Goal: Navigation & Orientation: Find specific page/section

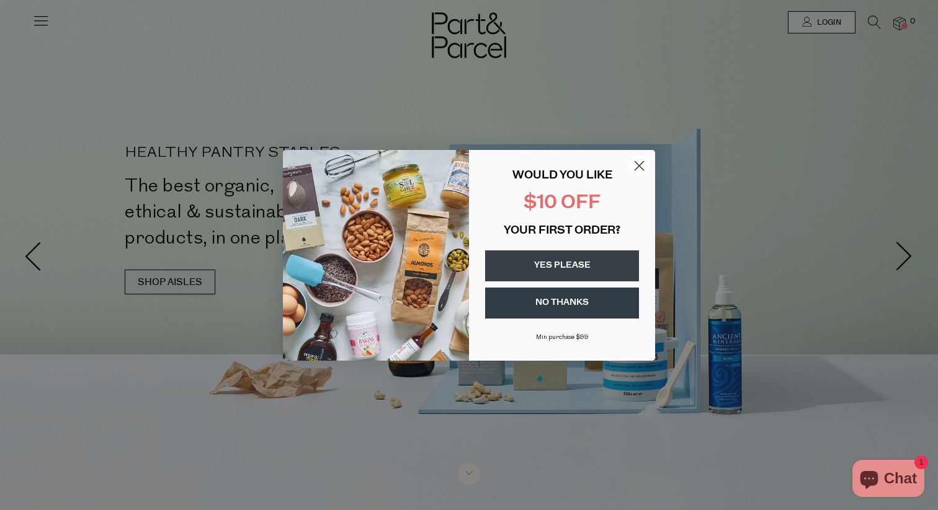
click at [642, 167] on circle "Close dialog" at bounding box center [639, 165] width 20 height 20
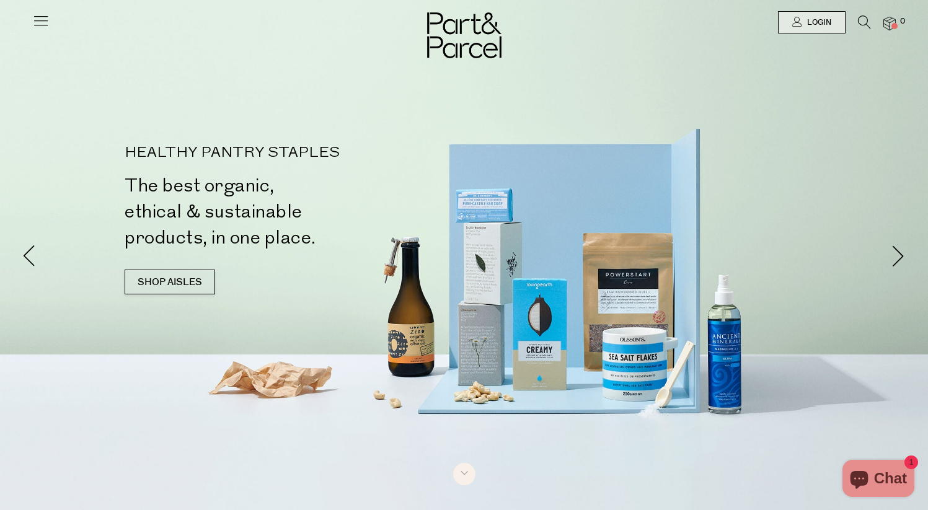
click at [42, 24] on icon at bounding box center [40, 20] width 17 height 17
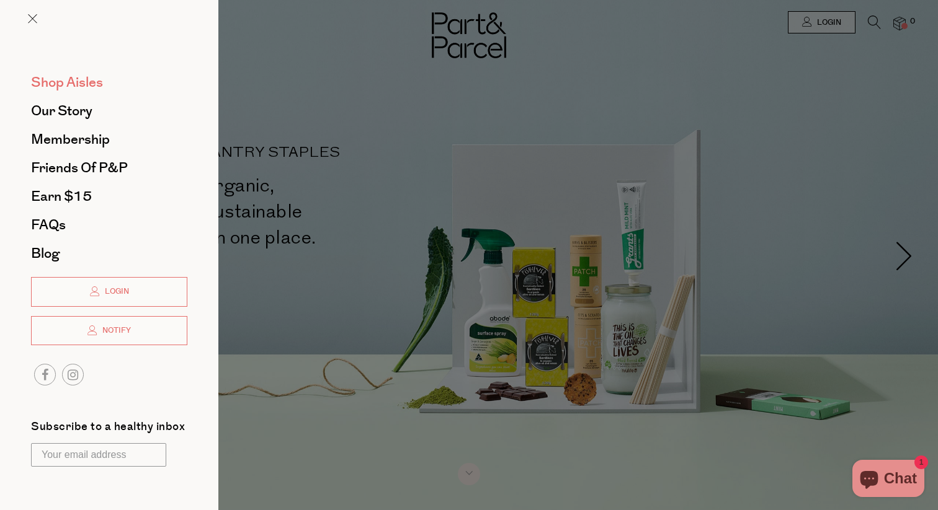
click at [88, 81] on span "Shop Aisles" at bounding box center [67, 83] width 72 height 20
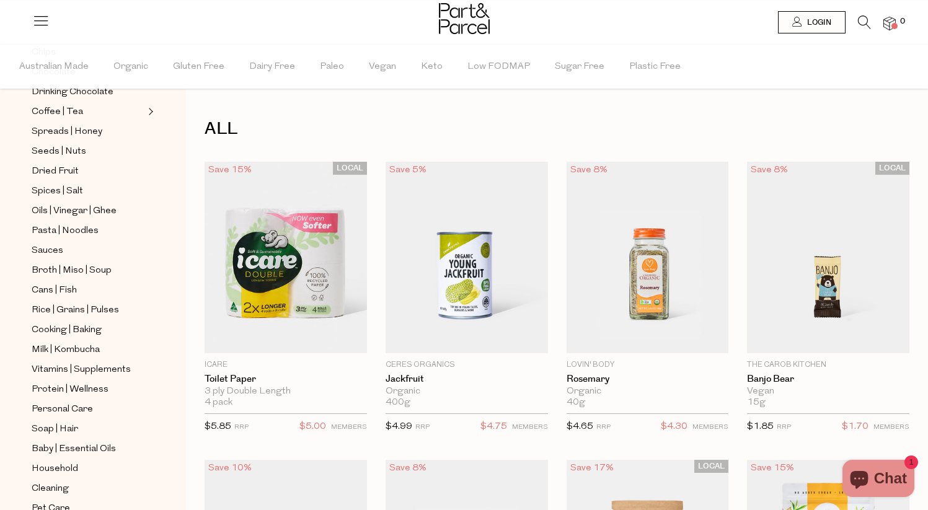
scroll to position [314, 0]
click at [51, 308] on span "Rice | Grains | Pulses" at bounding box center [75, 310] width 87 height 15
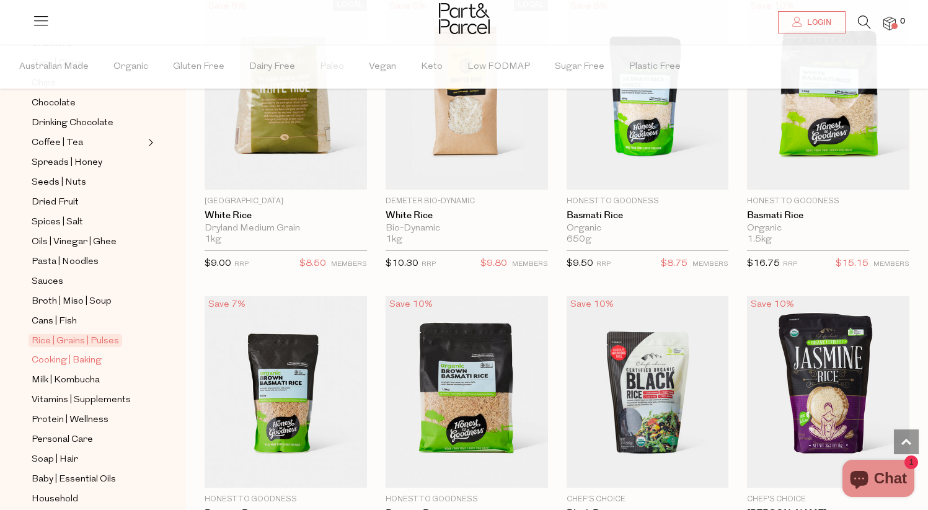
scroll to position [285, 0]
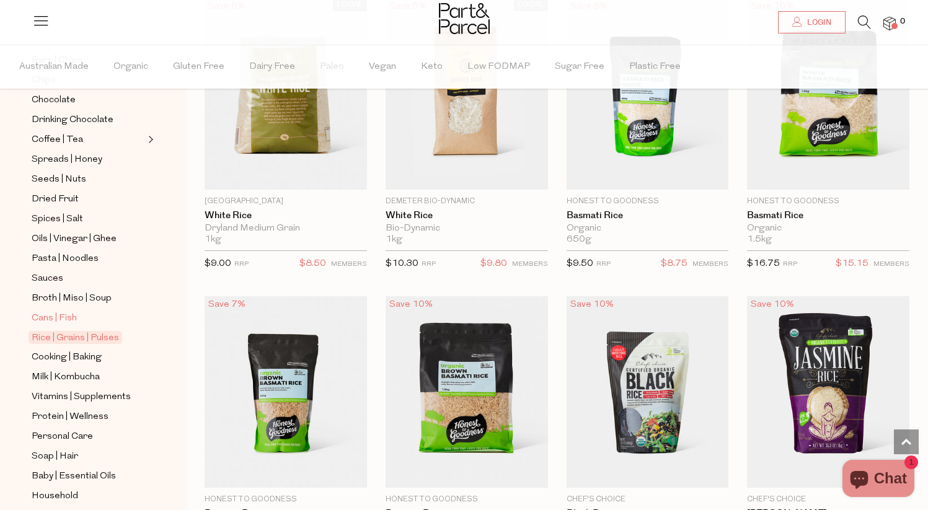
click at [44, 316] on span "Cans | Fish" at bounding box center [54, 318] width 45 height 15
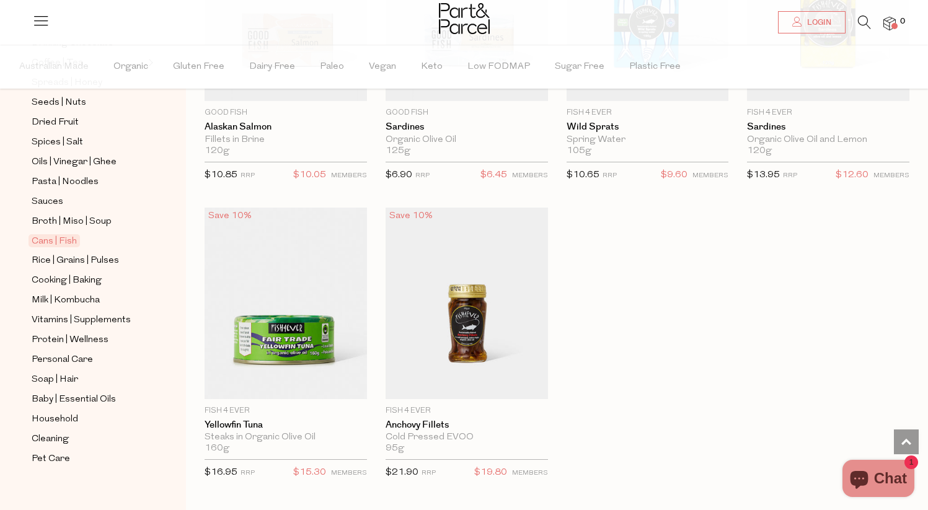
scroll to position [373, 0]
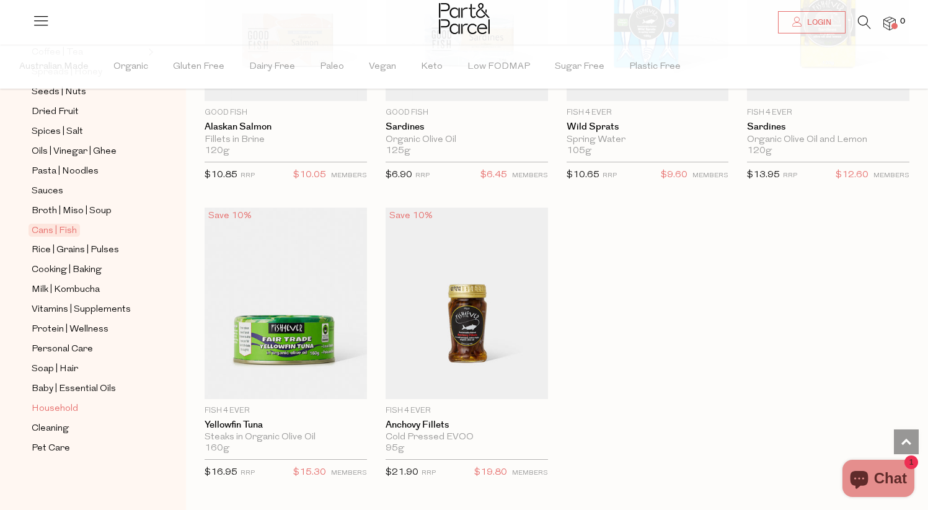
click at [64, 409] on span "Household" at bounding box center [55, 409] width 47 height 15
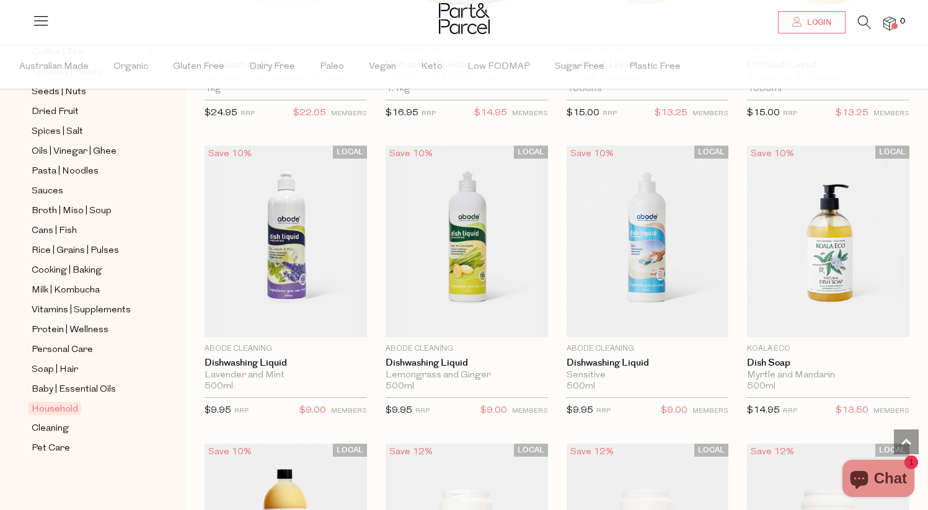
scroll to position [2513, 0]
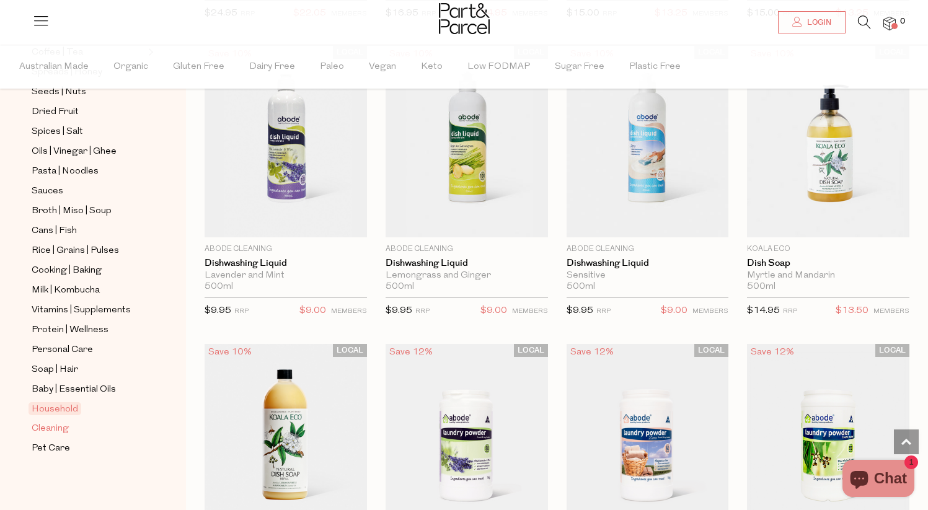
click at [57, 428] on span "Cleaning" at bounding box center [50, 429] width 37 height 15
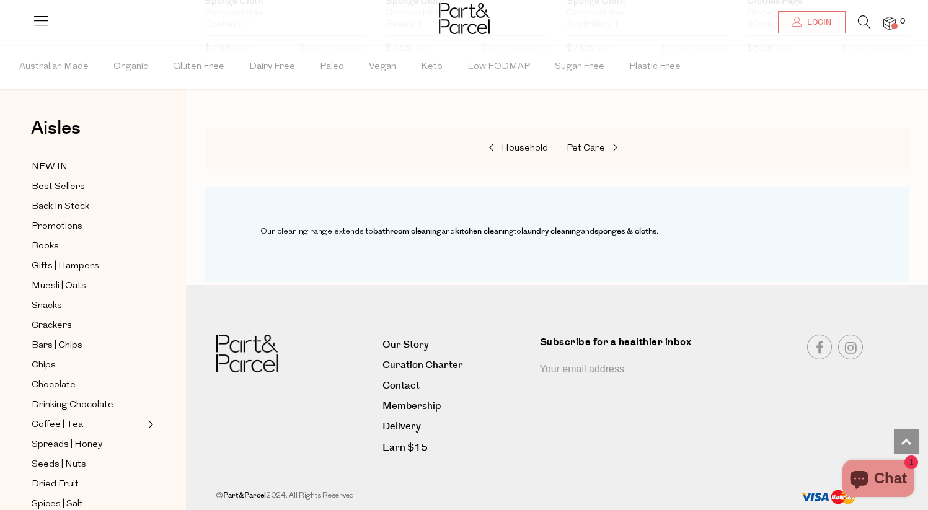
scroll to position [987, 0]
